Goal: Task Accomplishment & Management: Manage account settings

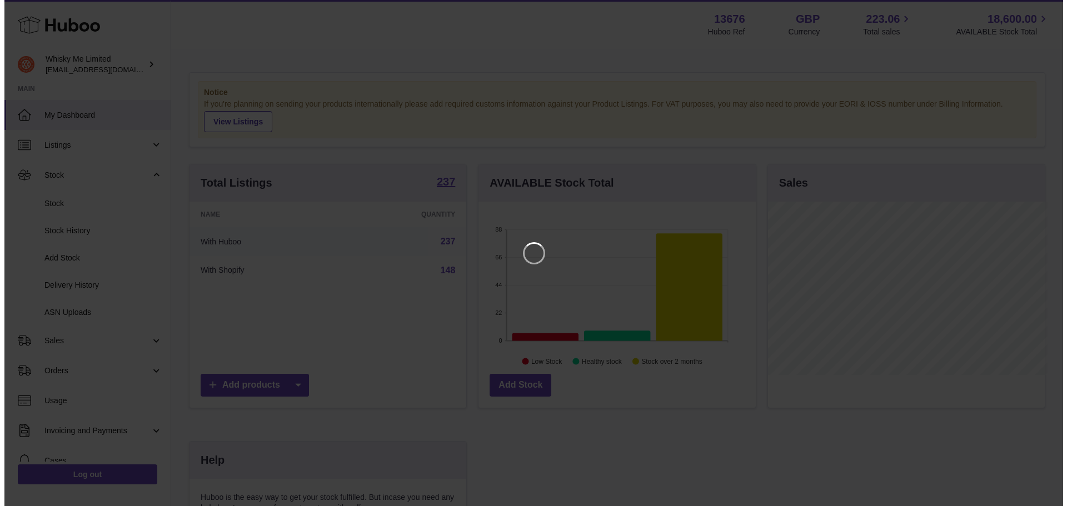
scroll to position [173, 280]
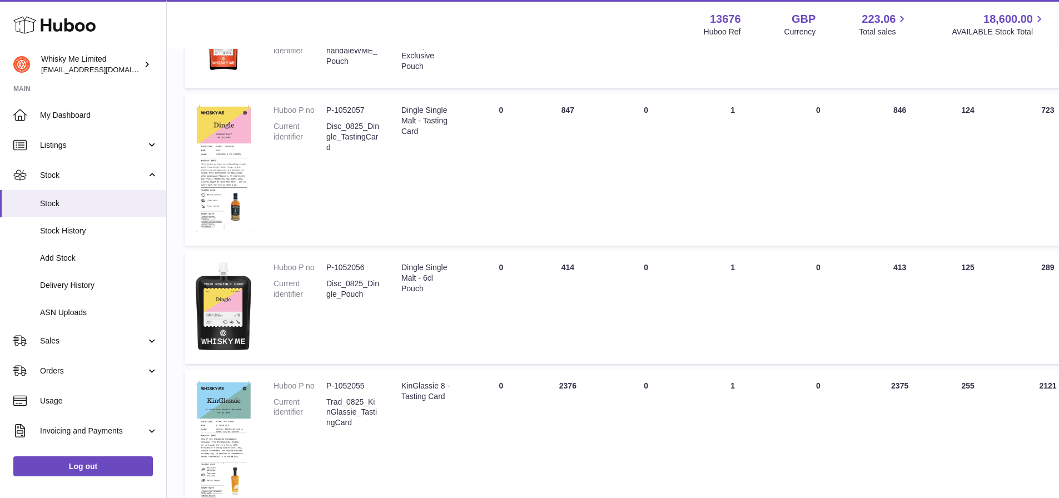
scroll to position [834, 0]
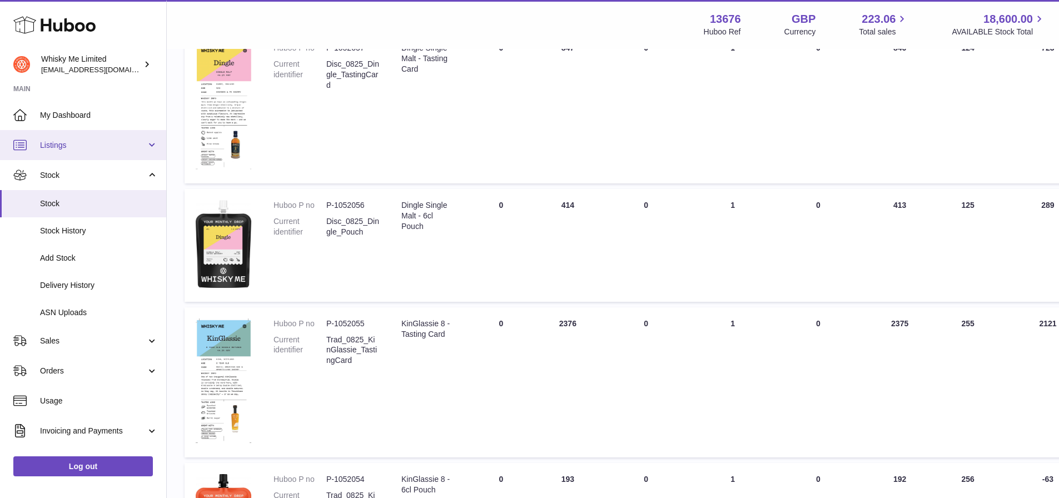
click at [119, 149] on span "Listings" at bounding box center [93, 145] width 106 height 11
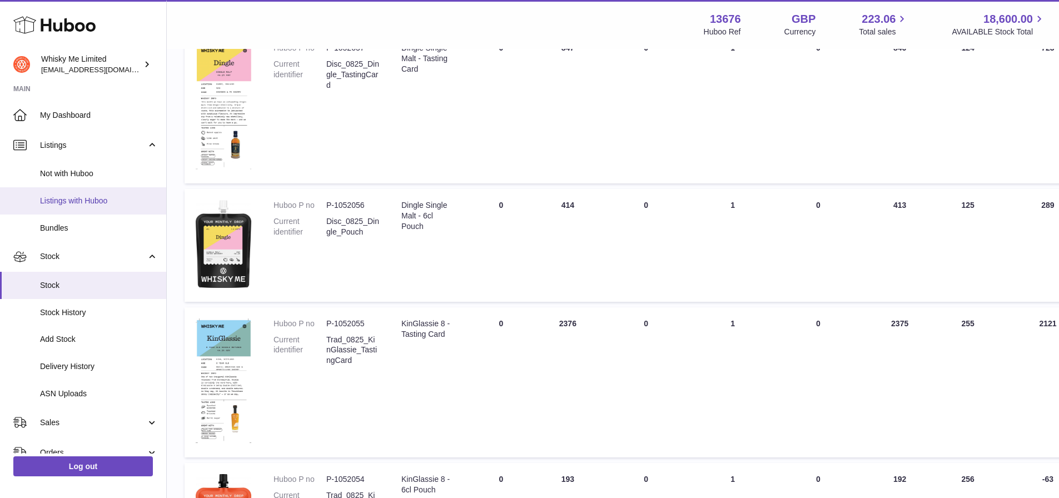
click at [111, 200] on span "Listings with Huboo" at bounding box center [99, 201] width 118 height 11
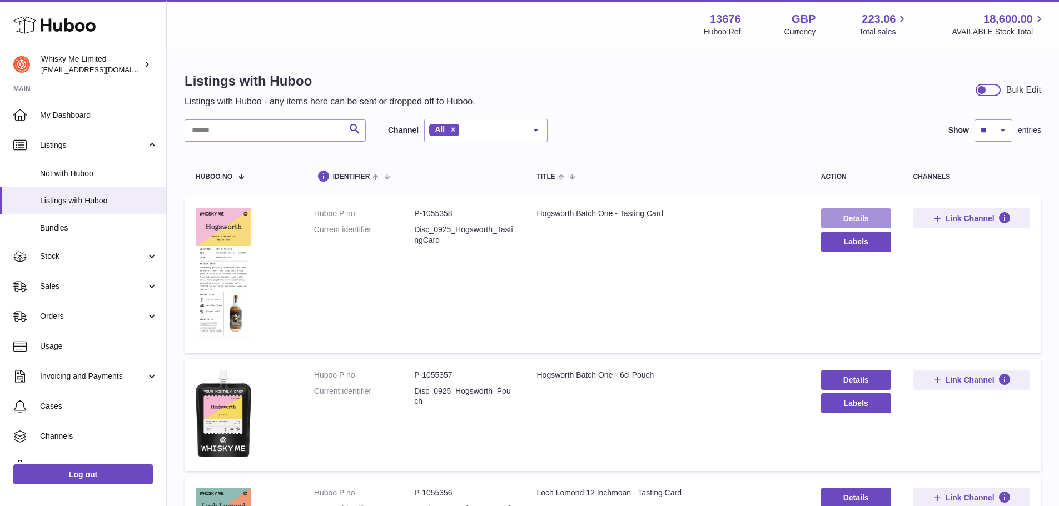
click at [855, 220] on link "Details" at bounding box center [856, 218] width 70 height 20
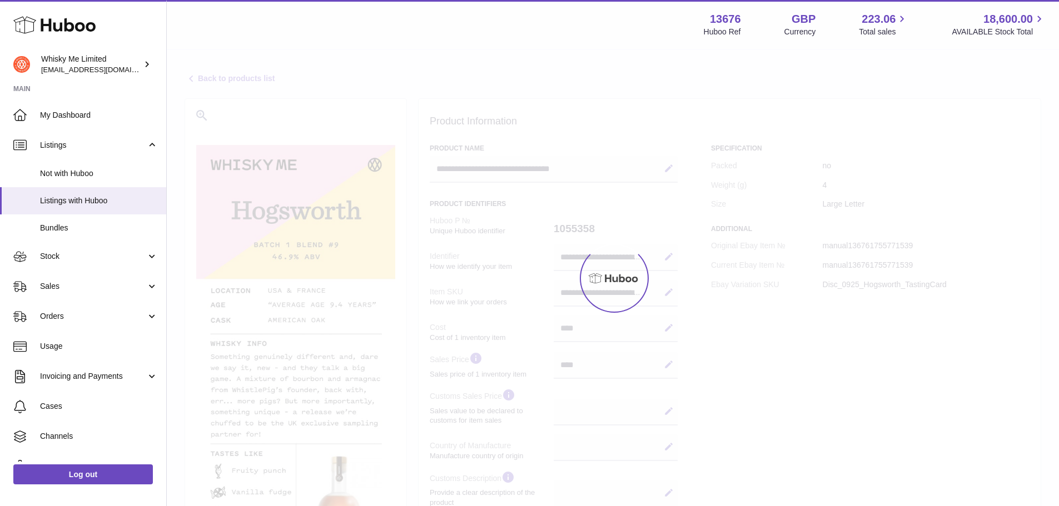
select select
select select "****"
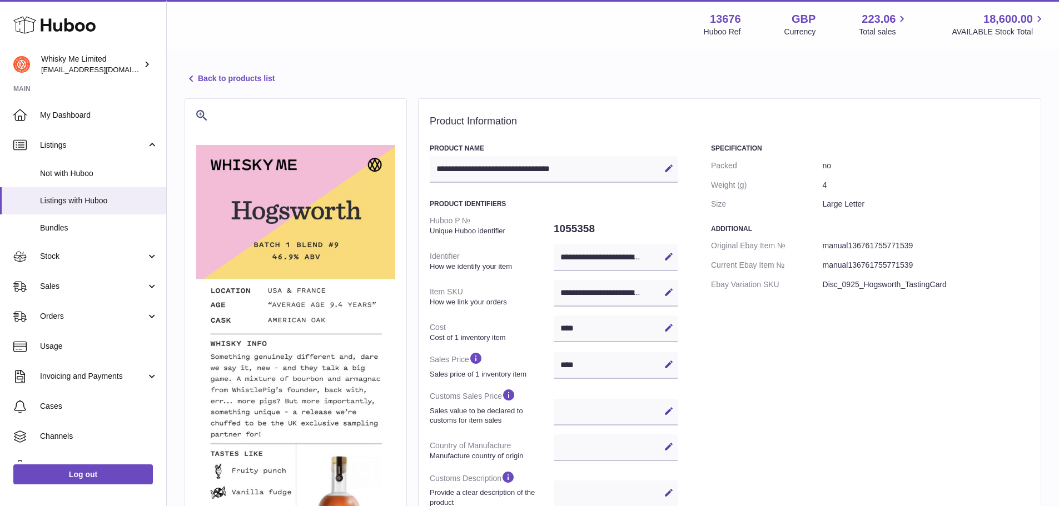
click at [255, 82] on link "Back to products list" at bounding box center [230, 78] width 90 height 13
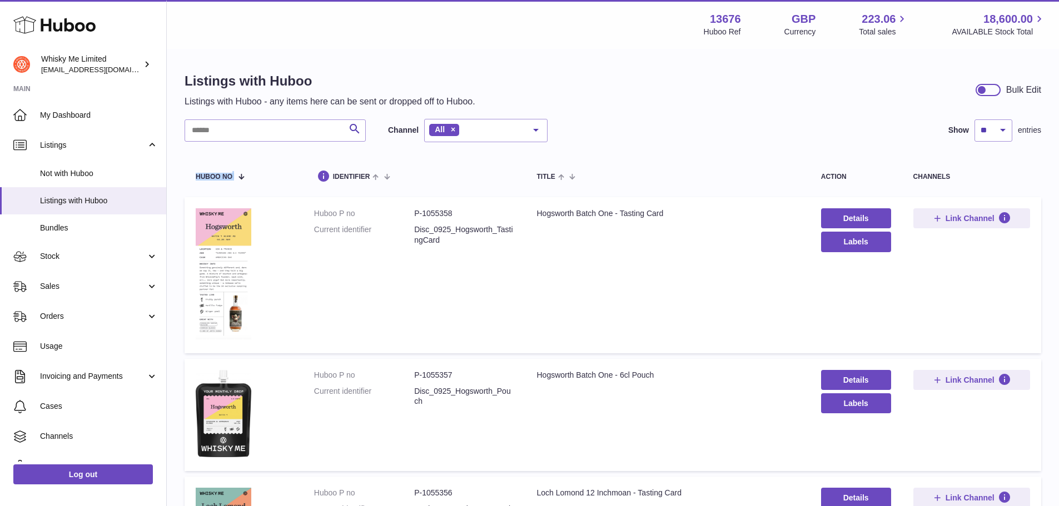
drag, startPoint x: 236, startPoint y: 186, endPoint x: 179, endPoint y: 196, distance: 58.0
click at [637, 95] on div "Listings with Huboo Listings with Huboo - any items here can be sent or dropped…" at bounding box center [613, 90] width 856 height 36
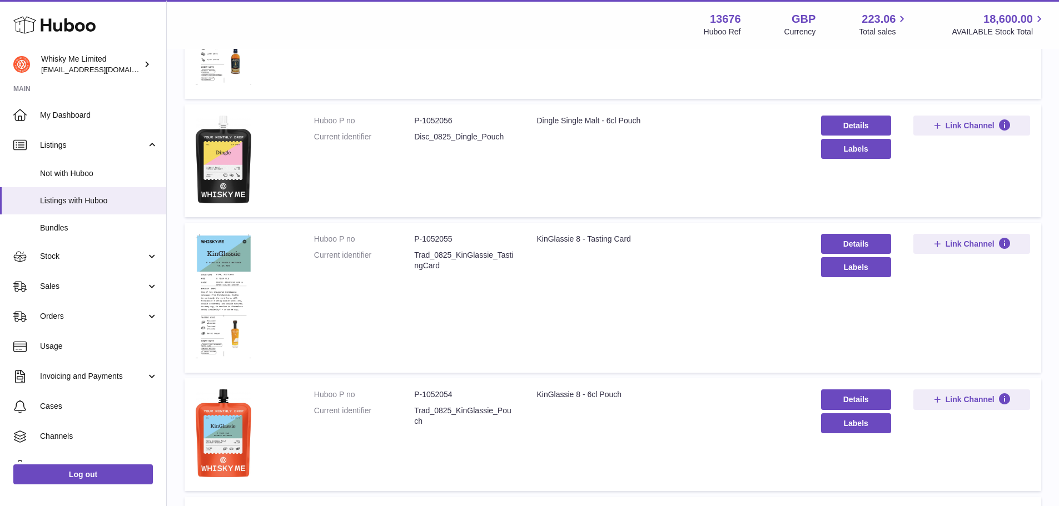
scroll to position [911, 0]
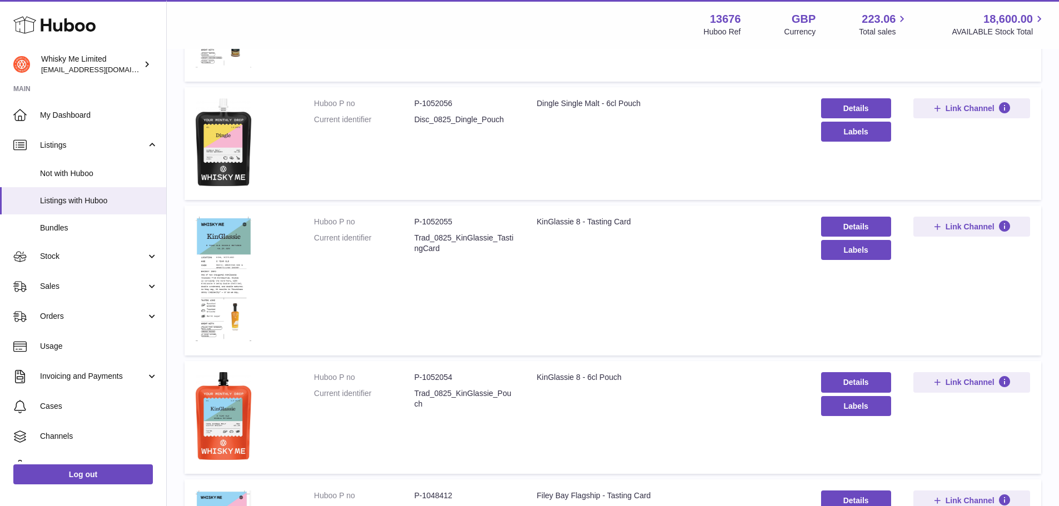
drag, startPoint x: 139, startPoint y: 529, endPoint x: 382, endPoint y: 313, distance: 324.4
click at [382, 313] on td "Huboo P no P-1052055 Current identifier Trad_0825_KinGlassie_TastingCard" at bounding box center [414, 281] width 223 height 151
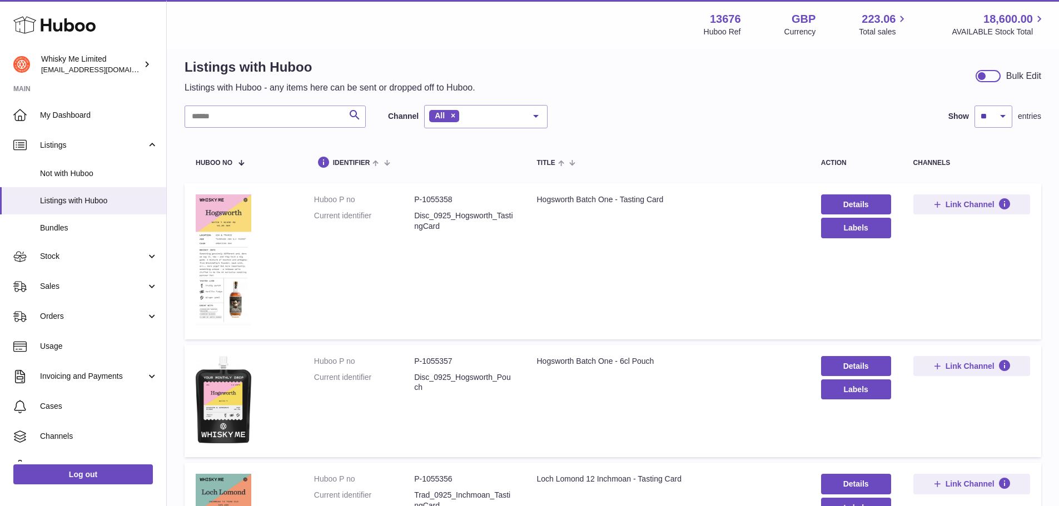
scroll to position [56, 0]
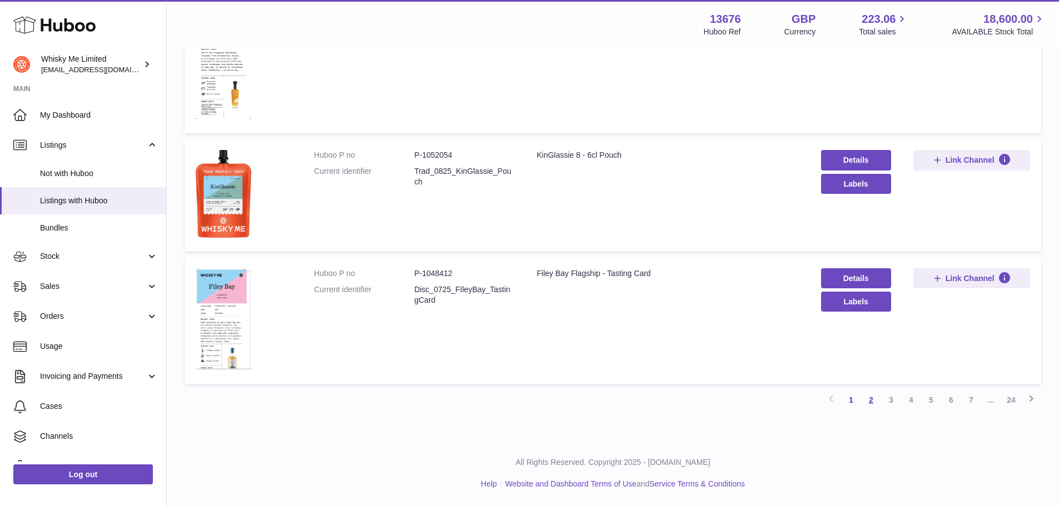
click at [868, 405] on link "2" at bounding box center [871, 400] width 20 height 20
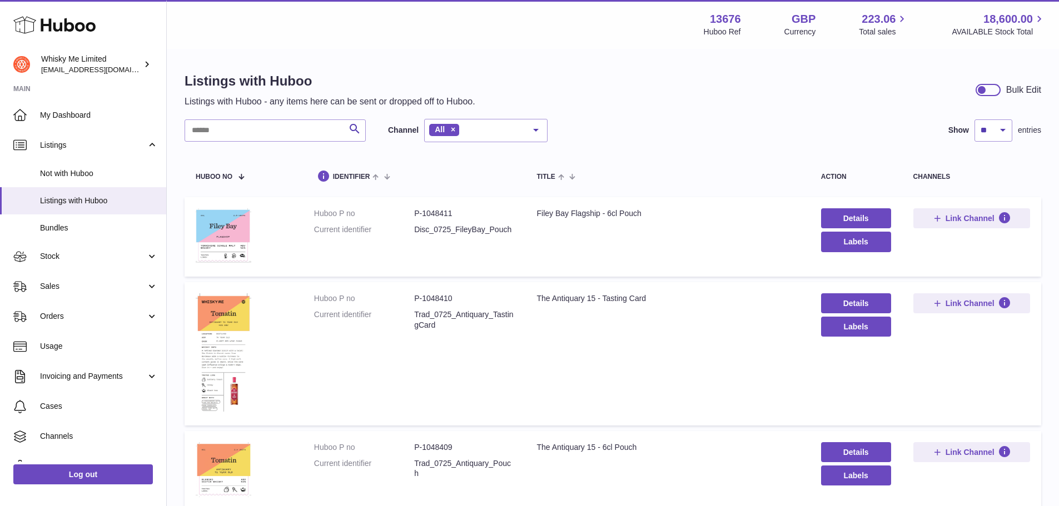
drag, startPoint x: 465, startPoint y: 409, endPoint x: 445, endPoint y: 206, distance: 204.4
click at [86, 263] on link "Stock" at bounding box center [83, 257] width 166 height 30
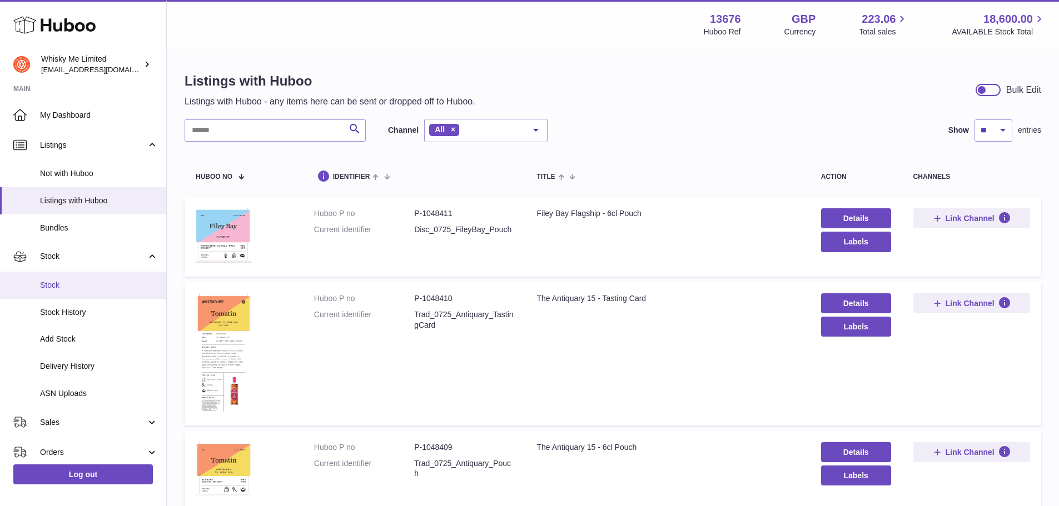
click at [89, 278] on link "Stock" at bounding box center [83, 285] width 166 height 27
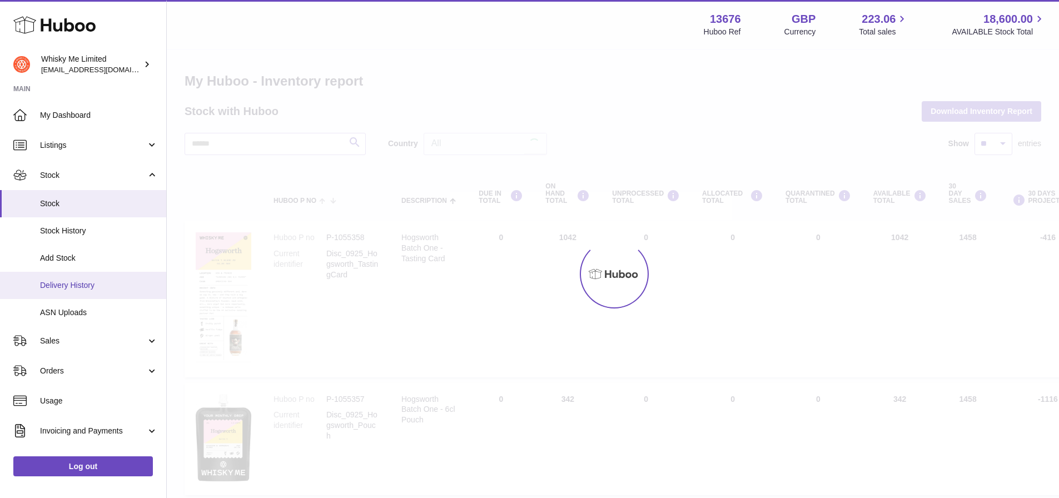
click at [67, 290] on ul "My Dashboard Listings Not with Huboo Listings with Huboo Bundles Stock Stock St…" at bounding box center [83, 333] width 166 height 466
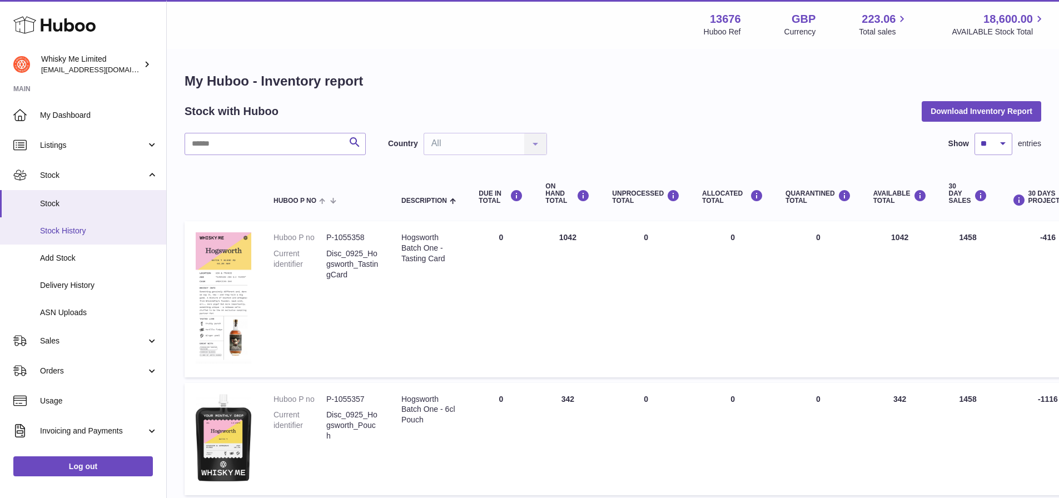
click at [91, 227] on span "Stock History" at bounding box center [99, 231] width 118 height 11
click at [93, 202] on span "Stock" at bounding box center [99, 203] width 118 height 11
click at [961, 112] on button "Download Inventory Report" at bounding box center [980, 111] width 119 height 20
click at [943, 113] on button "Download Inventory Report" at bounding box center [980, 111] width 119 height 20
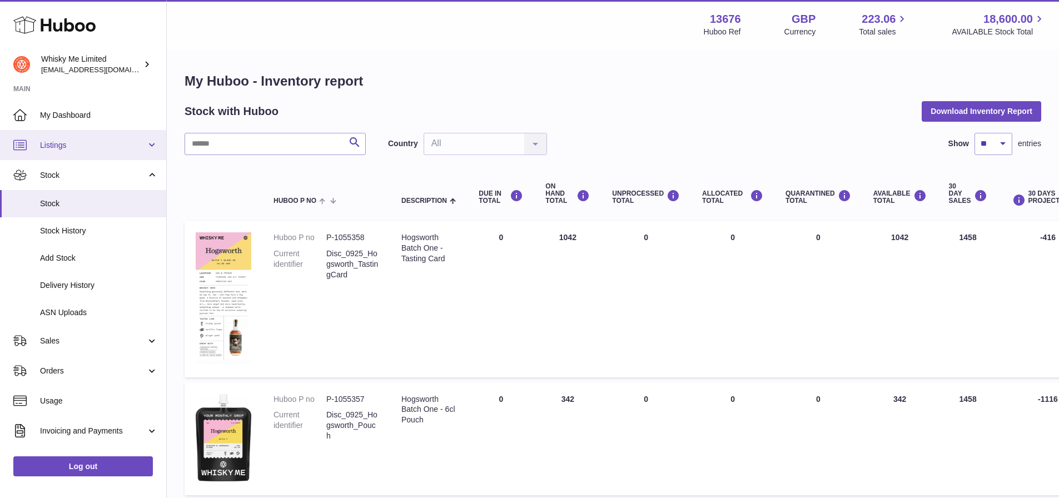
click at [93, 138] on link "Listings" at bounding box center [83, 145] width 166 height 30
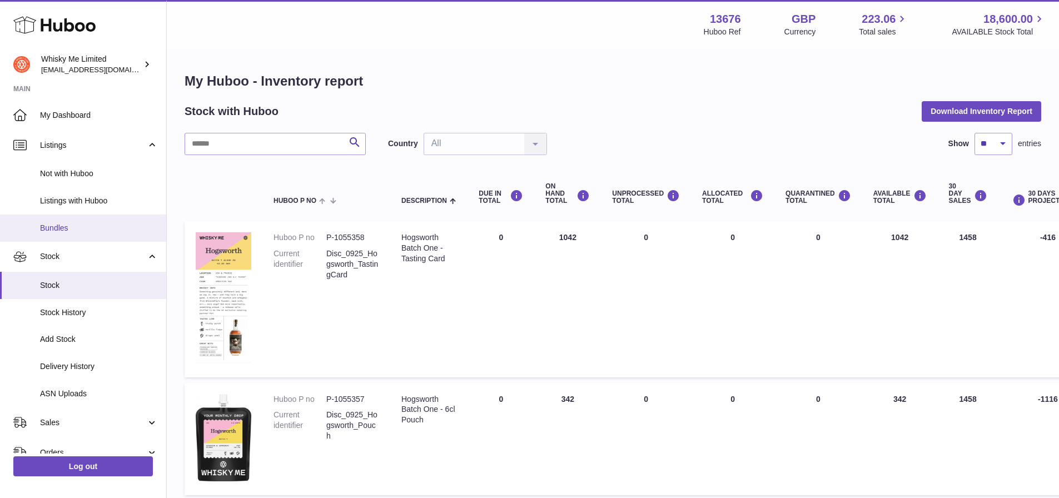
click at [102, 220] on link "Bundles" at bounding box center [83, 228] width 166 height 27
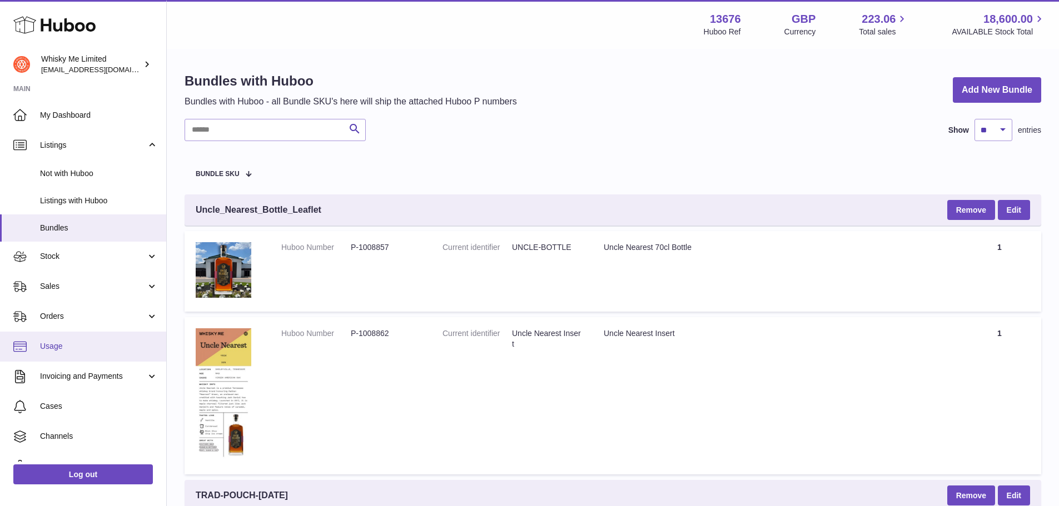
click at [20, 349] on icon at bounding box center [19, 346] width 13 height 11
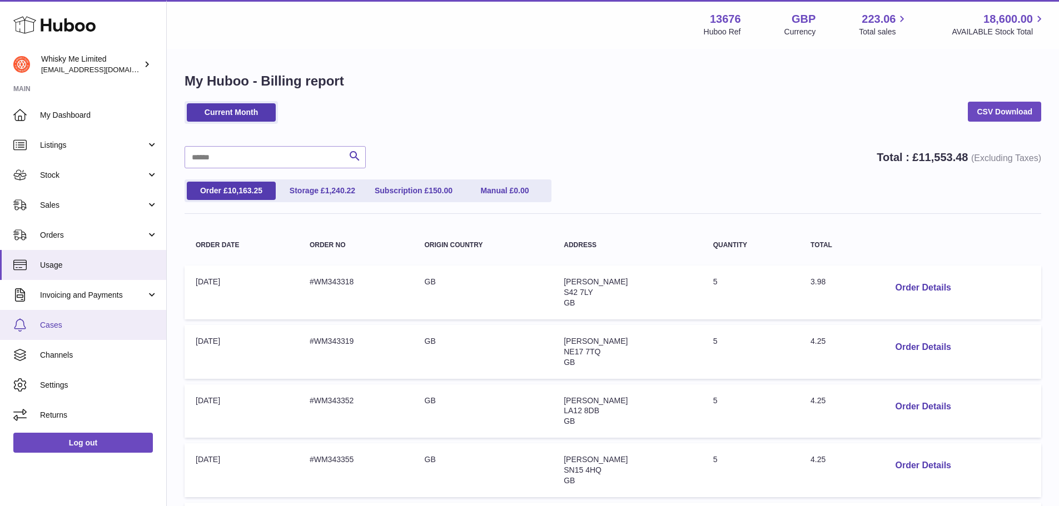
scroll to position [56, 0]
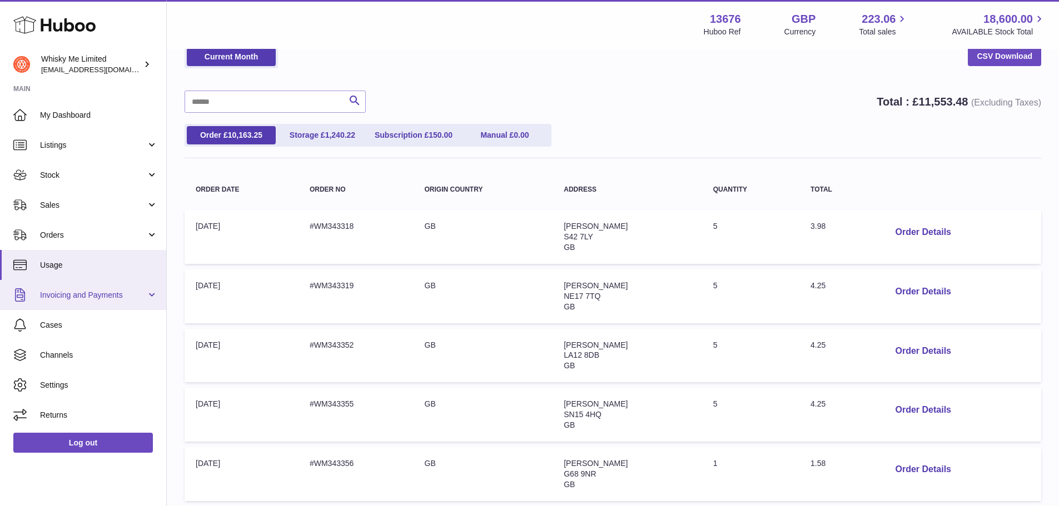
click at [96, 303] on link "Invoicing and Payments" at bounding box center [83, 295] width 166 height 30
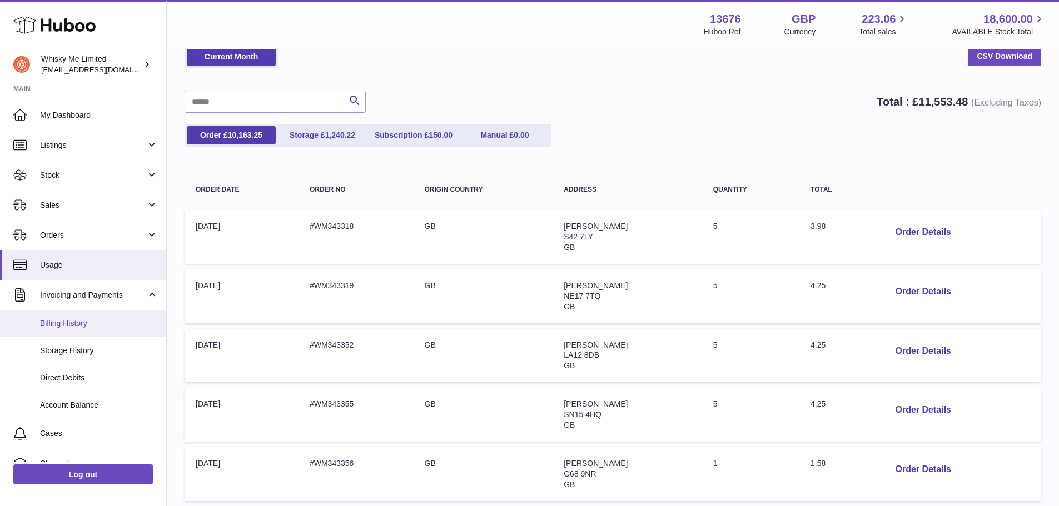
click at [101, 321] on span "Billing History" at bounding box center [99, 323] width 118 height 11
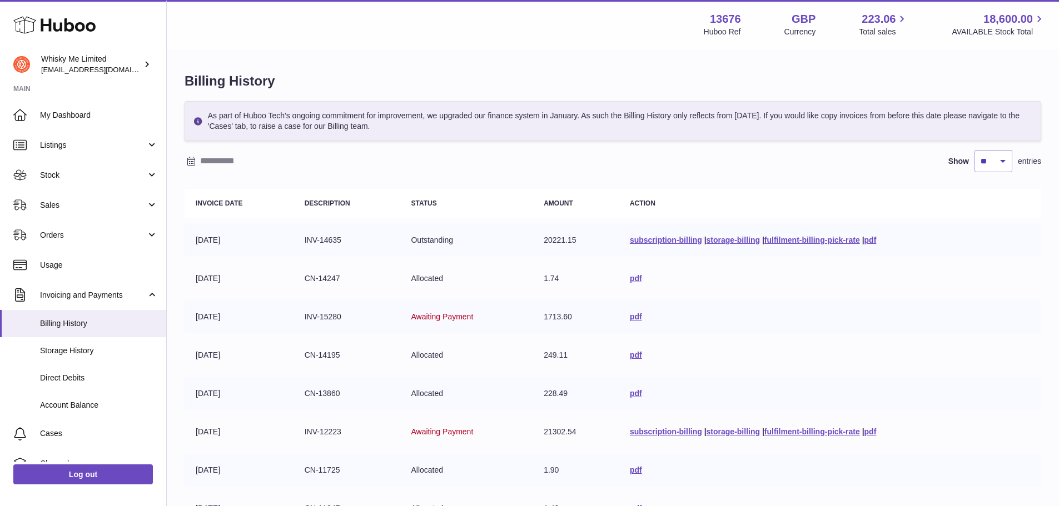
click at [911, 48] on div "Menu Huboo 13676 Huboo Ref GBP Currency 223.06 Total sales 18,600.00 AVAILABLE …" at bounding box center [613, 24] width 892 height 49
